Goal: Task Accomplishment & Management: Complete application form

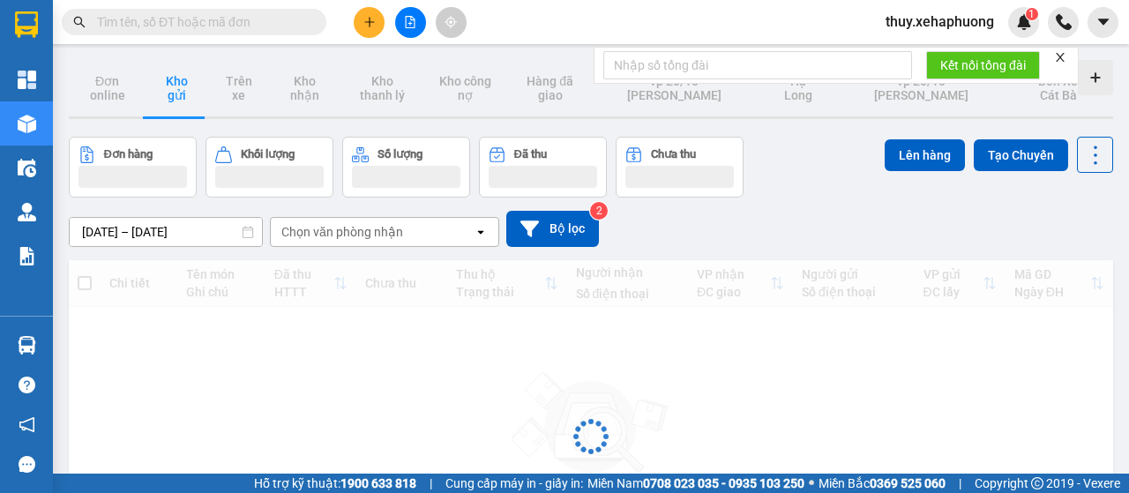
click at [364, 31] on button at bounding box center [369, 22] width 31 height 31
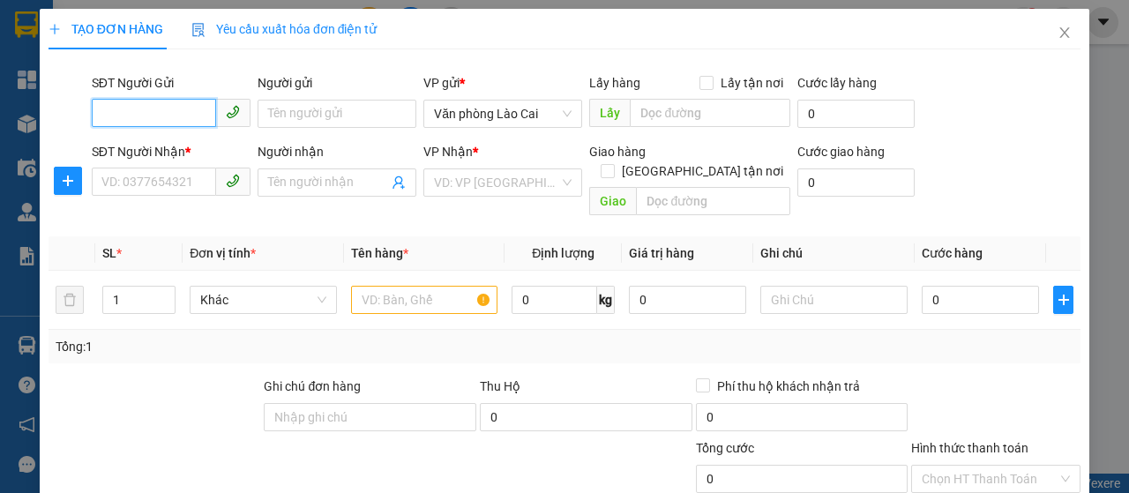
click at [135, 116] on input "SĐT Người Gửi" at bounding box center [154, 113] width 124 height 28
type input "0932240820"
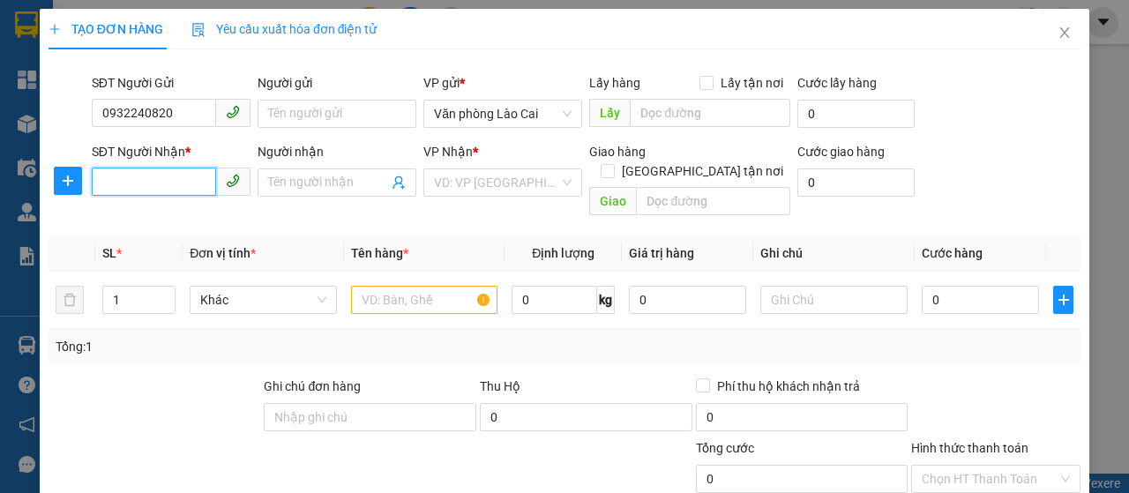
click at [141, 186] on input "SĐT Người Nhận *" at bounding box center [154, 182] width 124 height 28
type input "0941163103"
click at [324, 179] on input "Người nhận" at bounding box center [328, 182] width 120 height 19
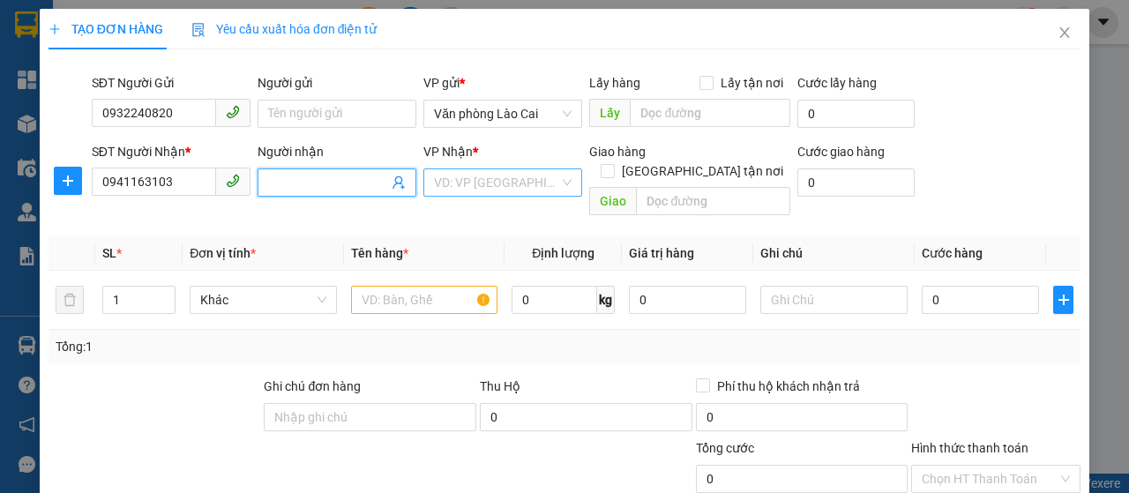
click at [500, 186] on input "search" at bounding box center [496, 182] width 125 height 26
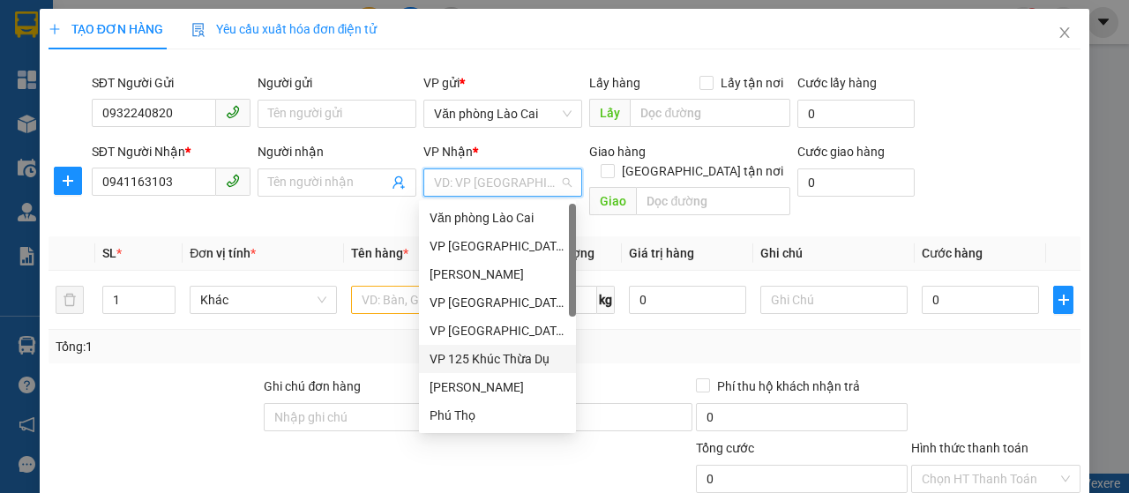
click at [469, 356] on div "VP 125 Khúc Thừa Dụ" at bounding box center [498, 358] width 136 height 19
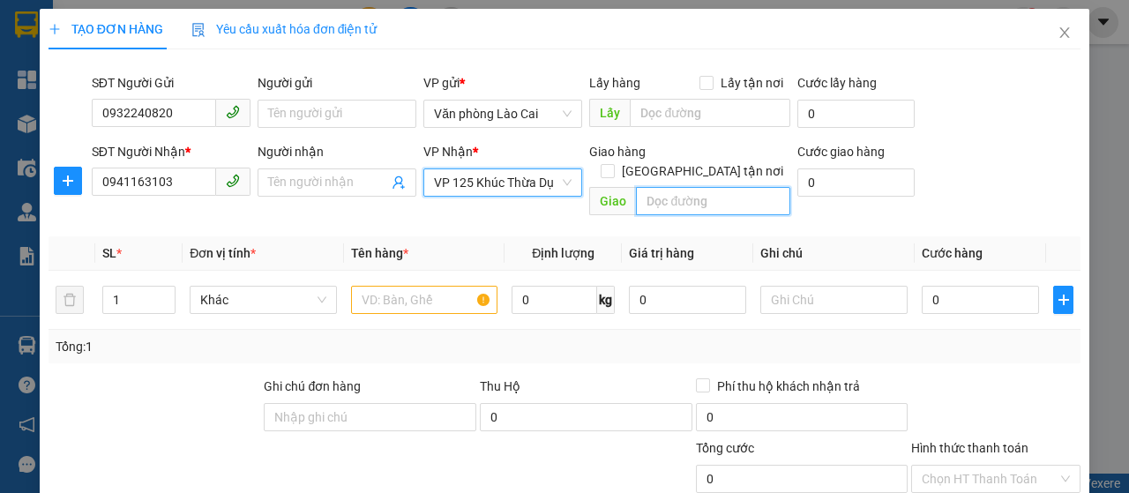
click at [672, 187] on input "text" at bounding box center [713, 201] width 154 height 28
type input "ga dụ nghĩa"
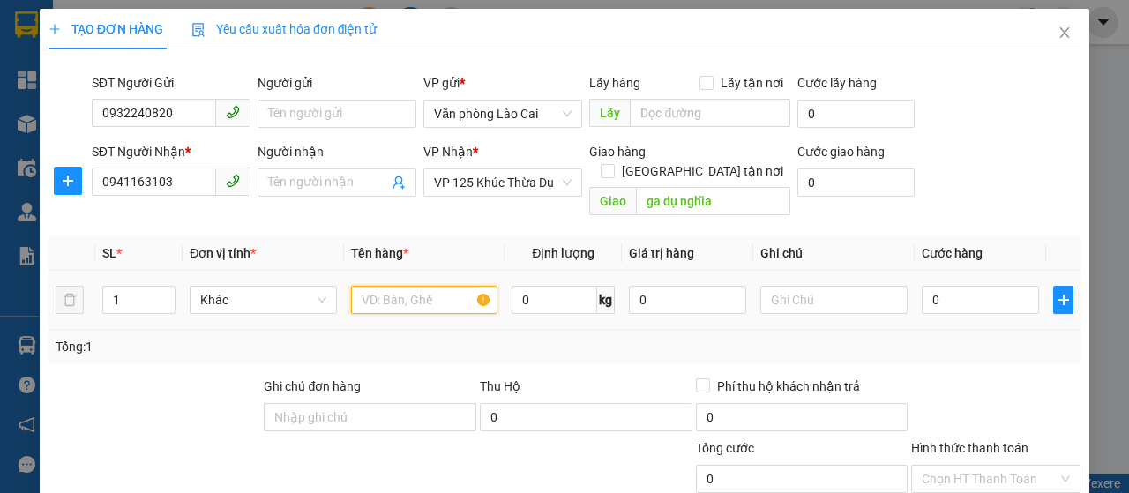
click at [416, 289] on input "text" at bounding box center [424, 300] width 147 height 28
type input "thùng"
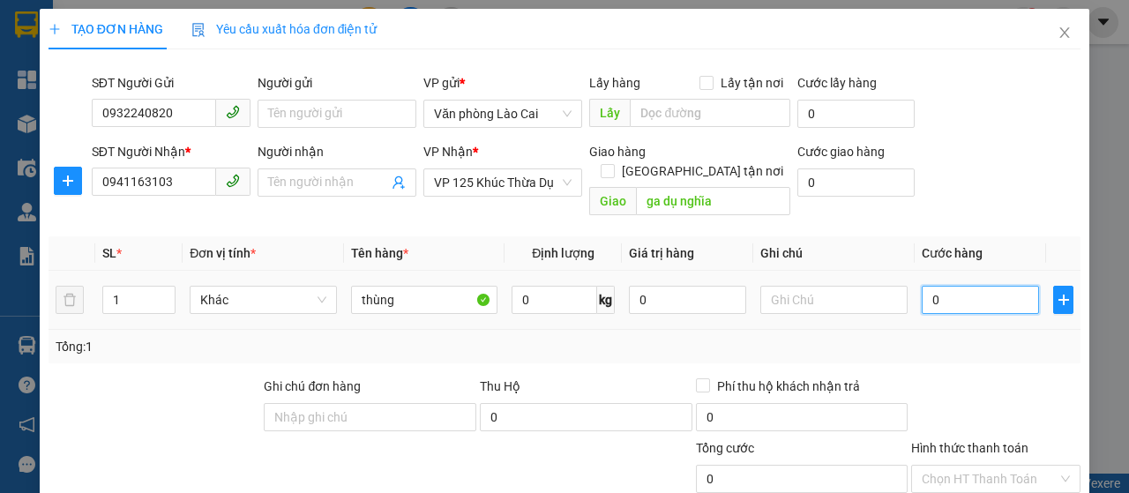
drag, startPoint x: 944, startPoint y: 274, endPoint x: 941, endPoint y: 264, distance: 10.3
click at [943, 286] on input "0" at bounding box center [980, 300] width 117 height 28
type input "7"
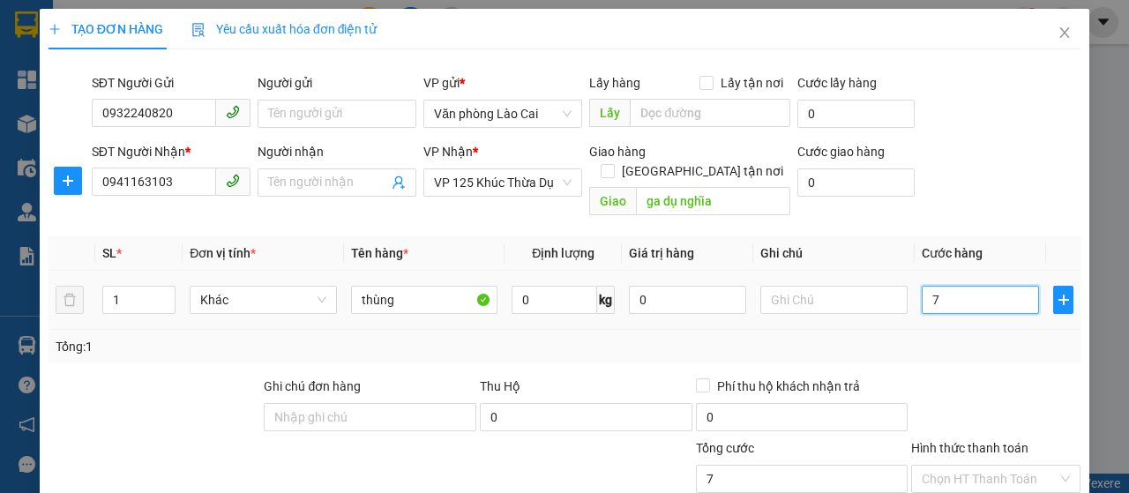
type input "70"
type input "700"
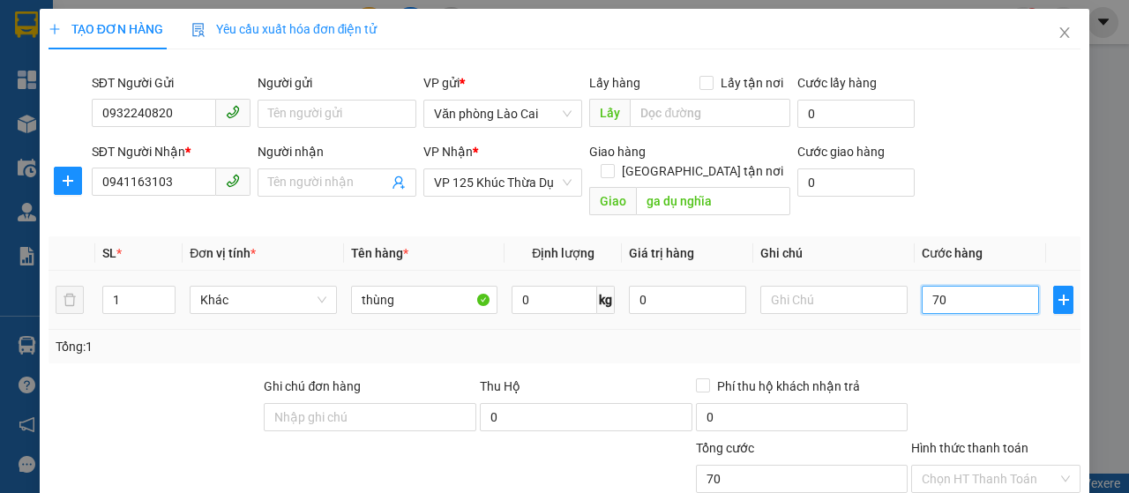
type input "700"
type input "7.000"
type input "70.000"
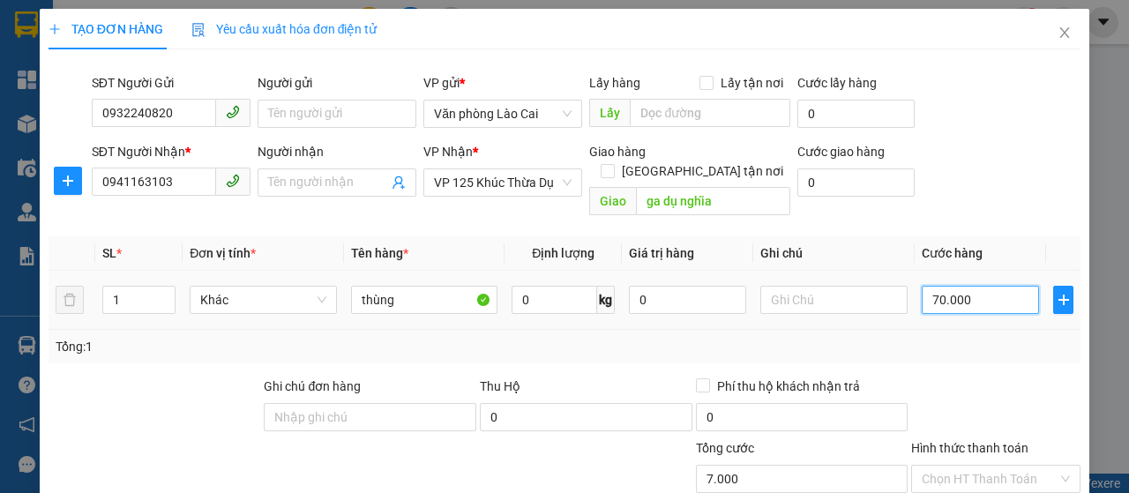
type input "70.000"
click at [929, 337] on div "Tổng: 1" at bounding box center [565, 346] width 1018 height 19
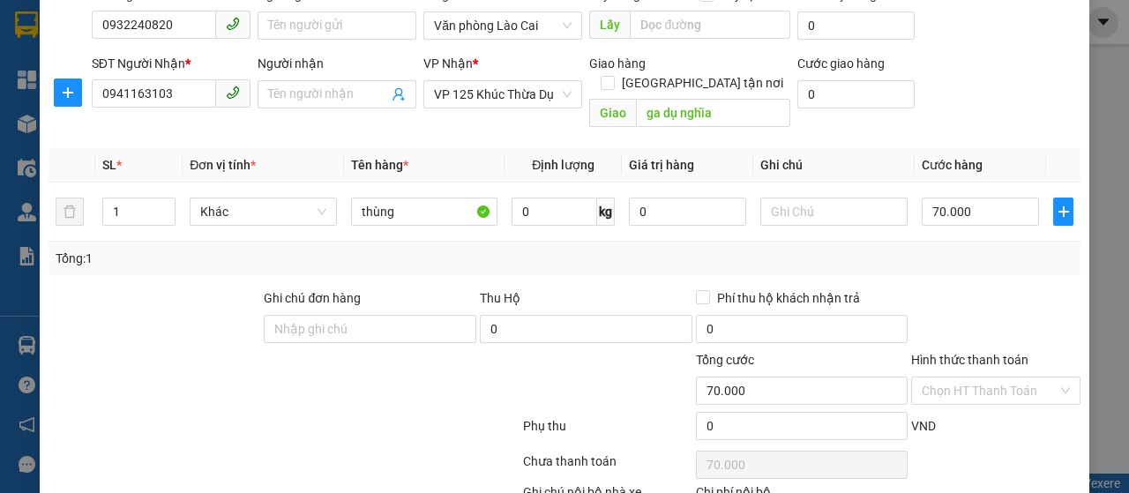
scroll to position [176, 0]
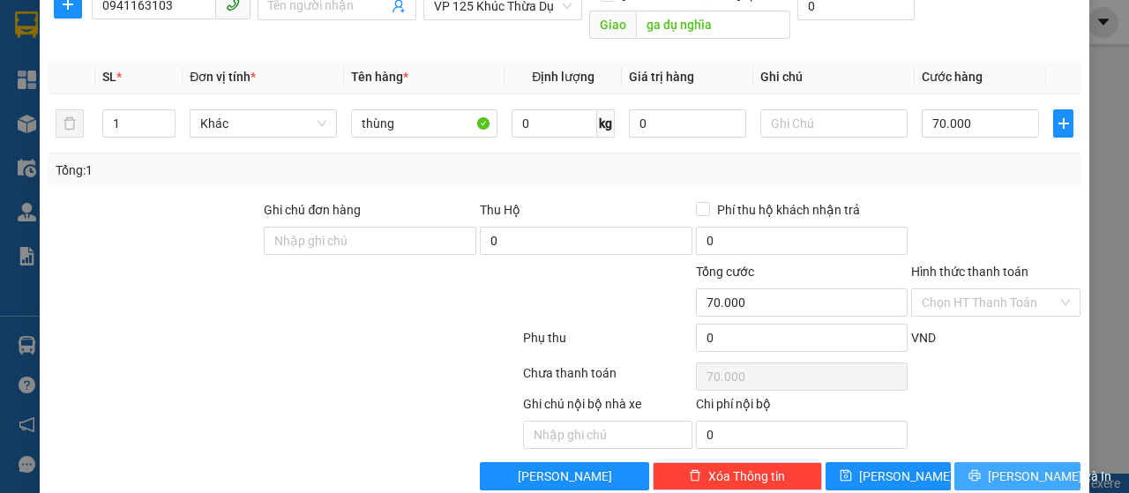
click at [1000, 467] on span "Lưu và In" at bounding box center [1050, 476] width 124 height 19
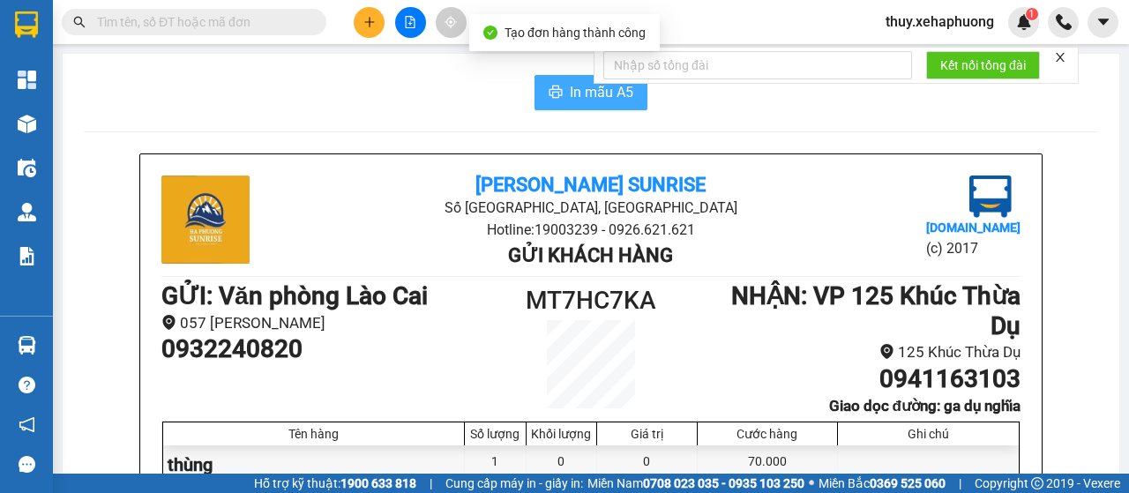
click at [552, 94] on icon "printer" at bounding box center [556, 92] width 14 height 14
